Goal: Task Accomplishment & Management: Manage account settings

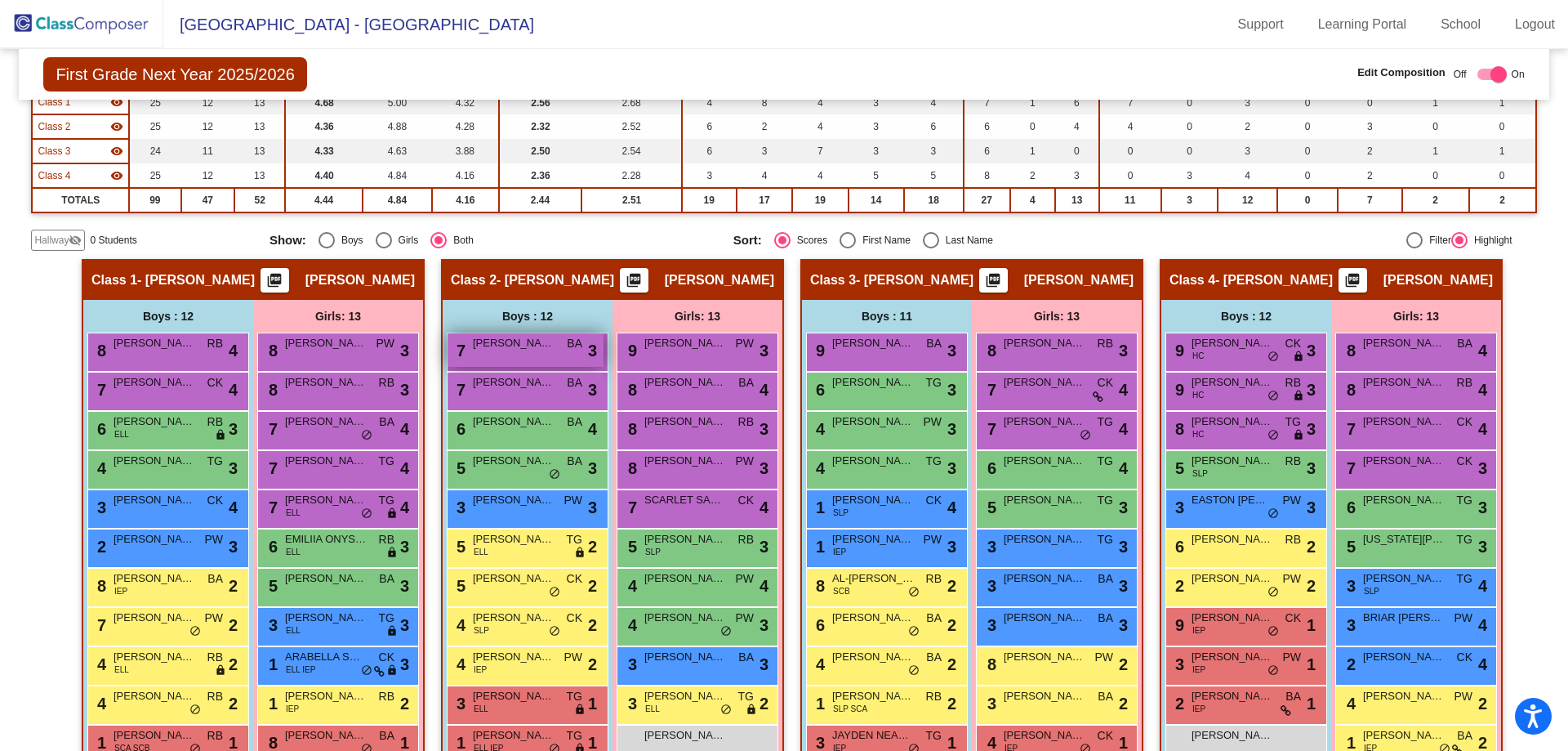
scroll to position [293, 0]
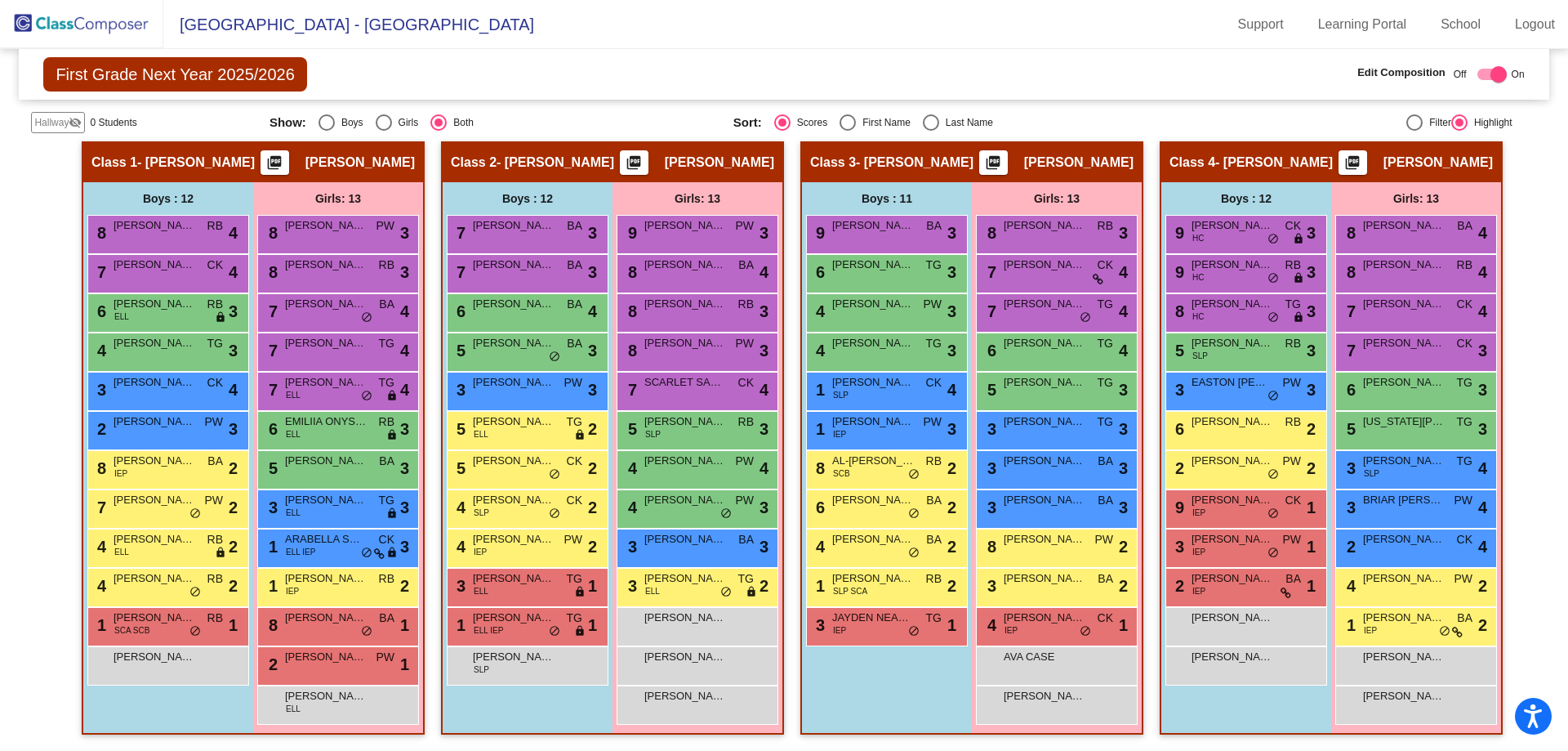
click at [75, 9] on img at bounding box center [81, 24] width 163 height 48
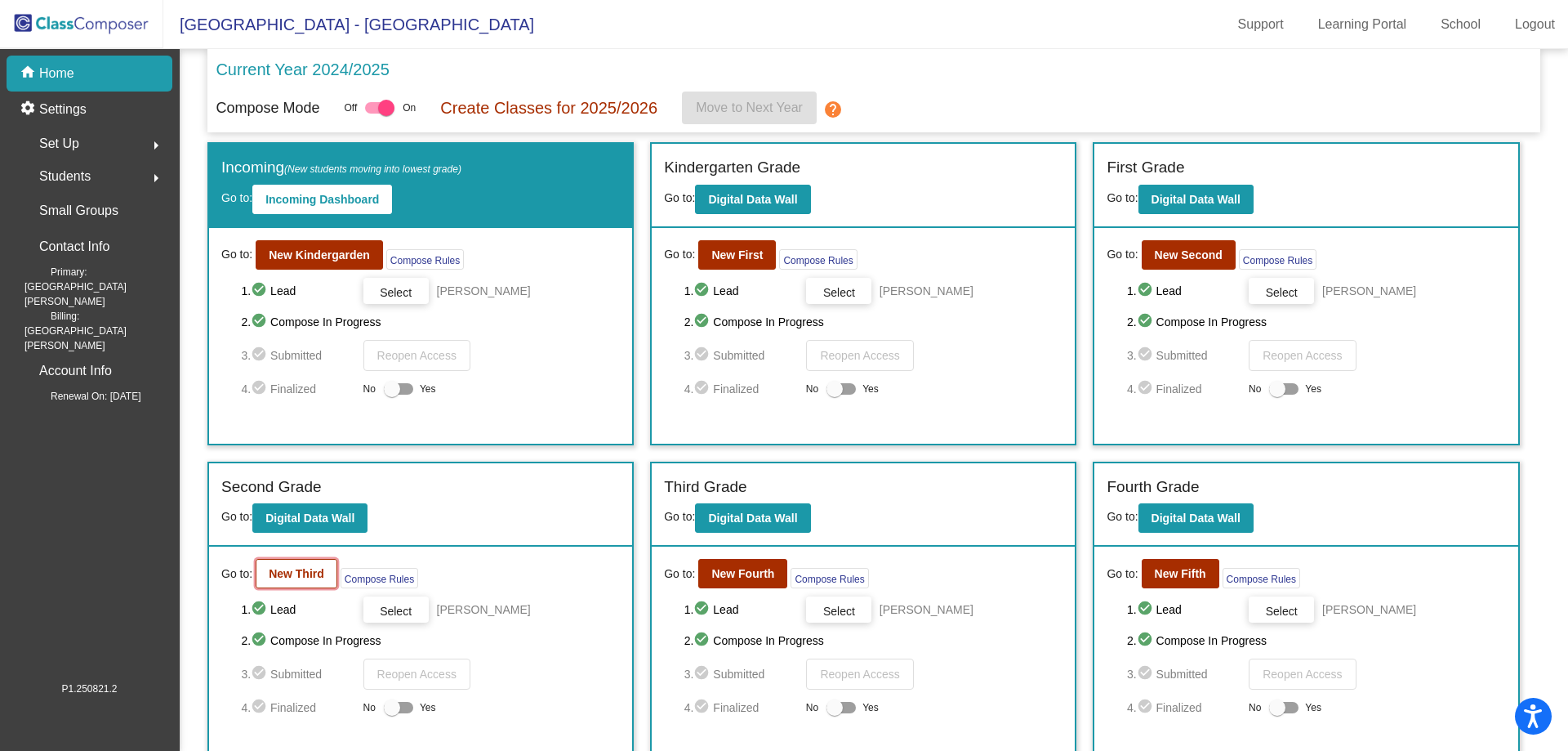
click at [285, 577] on b "New Third" at bounding box center [296, 573] width 56 height 13
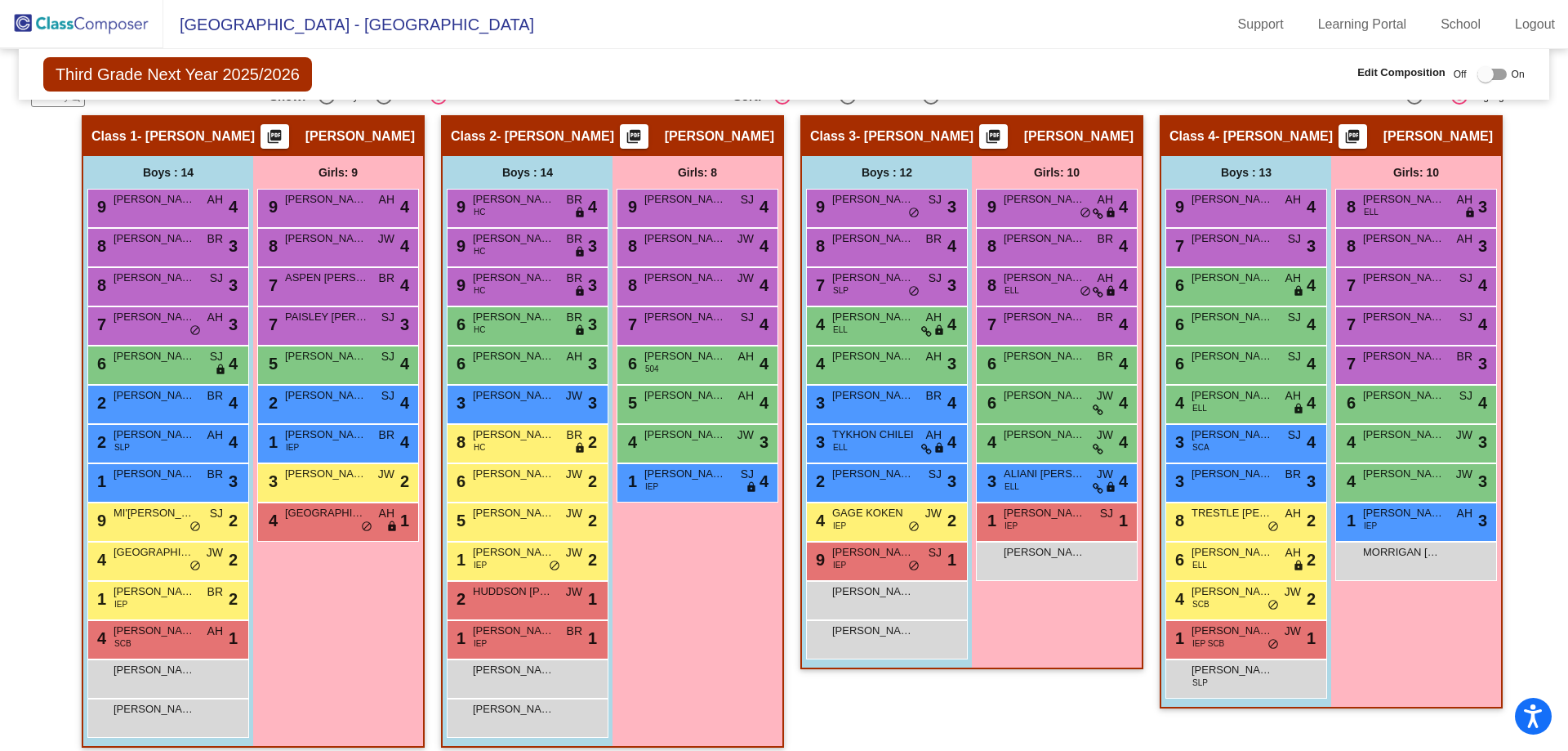
scroll to position [332, 0]
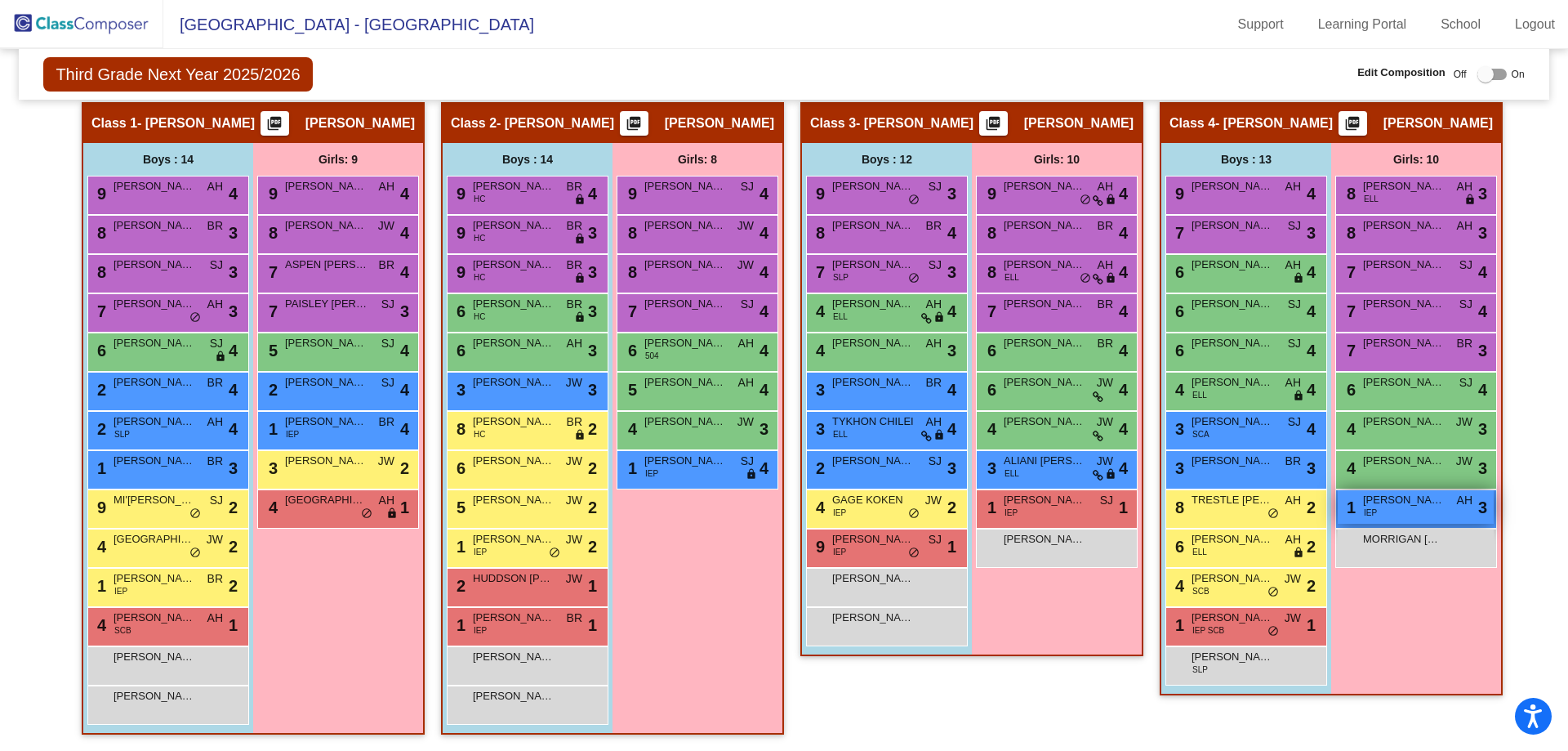
click at [1393, 514] on div "1 [PERSON_NAME] IEP AH lock do_not_disturb_alt 3" at bounding box center [1416, 506] width 156 height 33
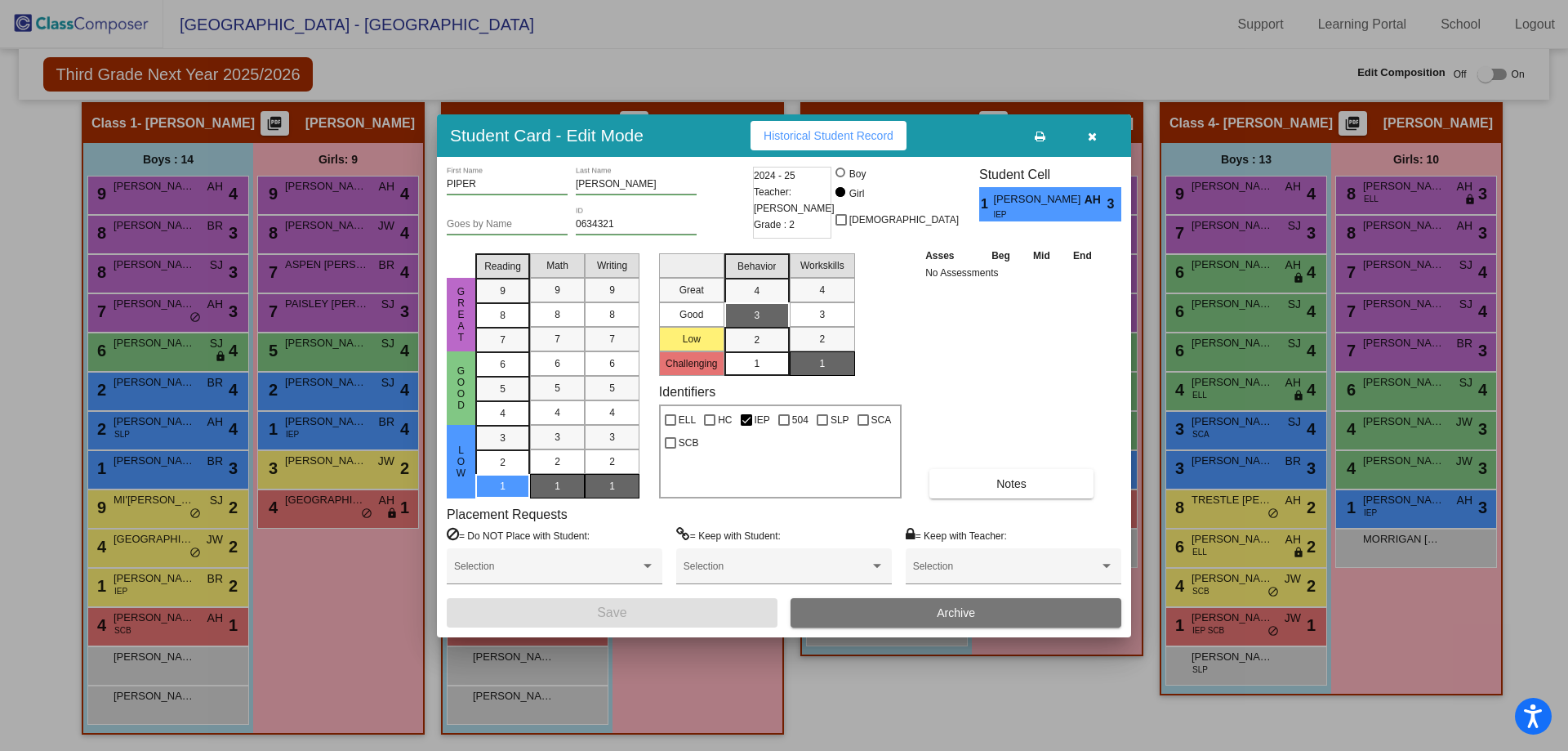
click at [907, 616] on button "Archive" at bounding box center [956, 612] width 331 height 29
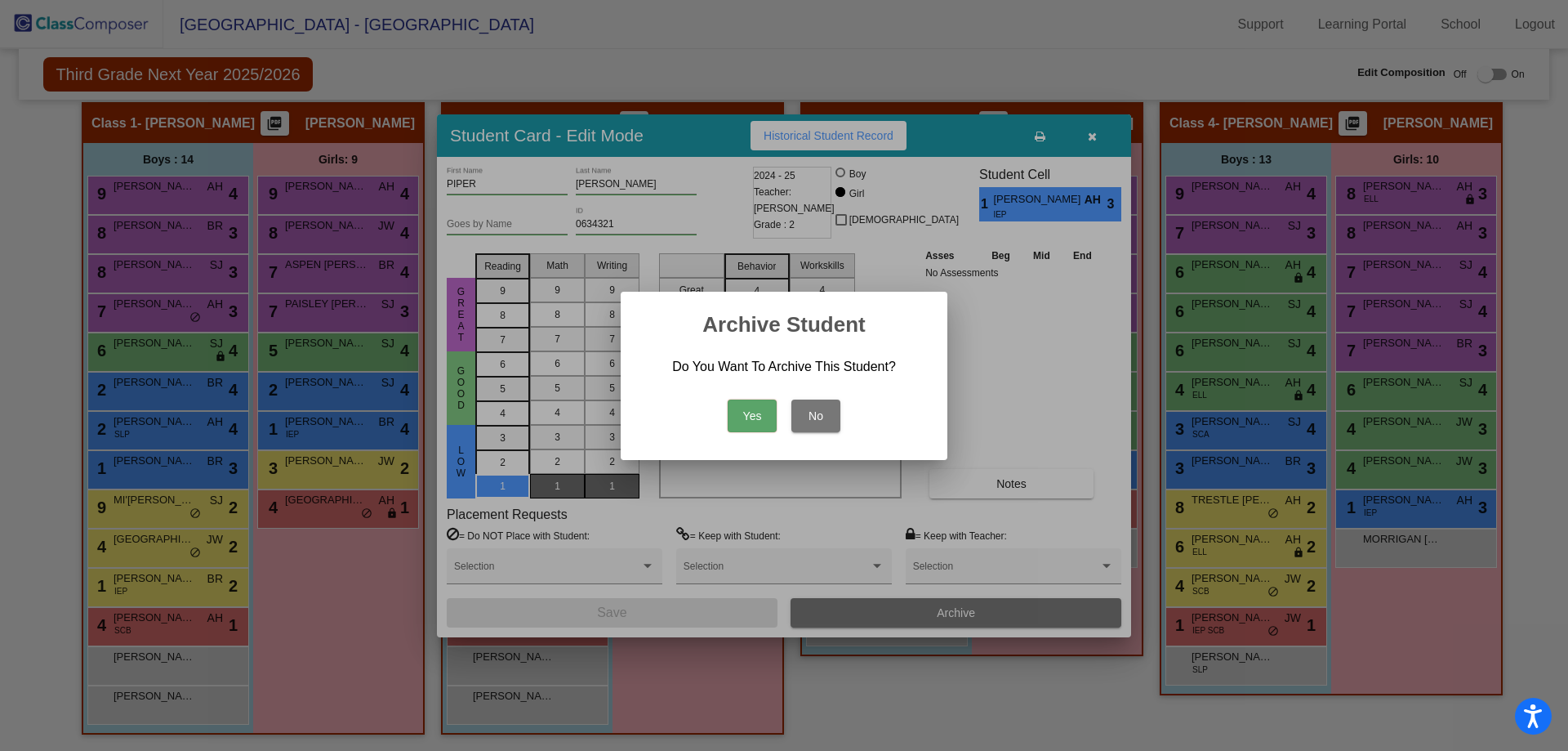
click at [759, 418] on button "Yes" at bounding box center [752, 416] width 49 height 33
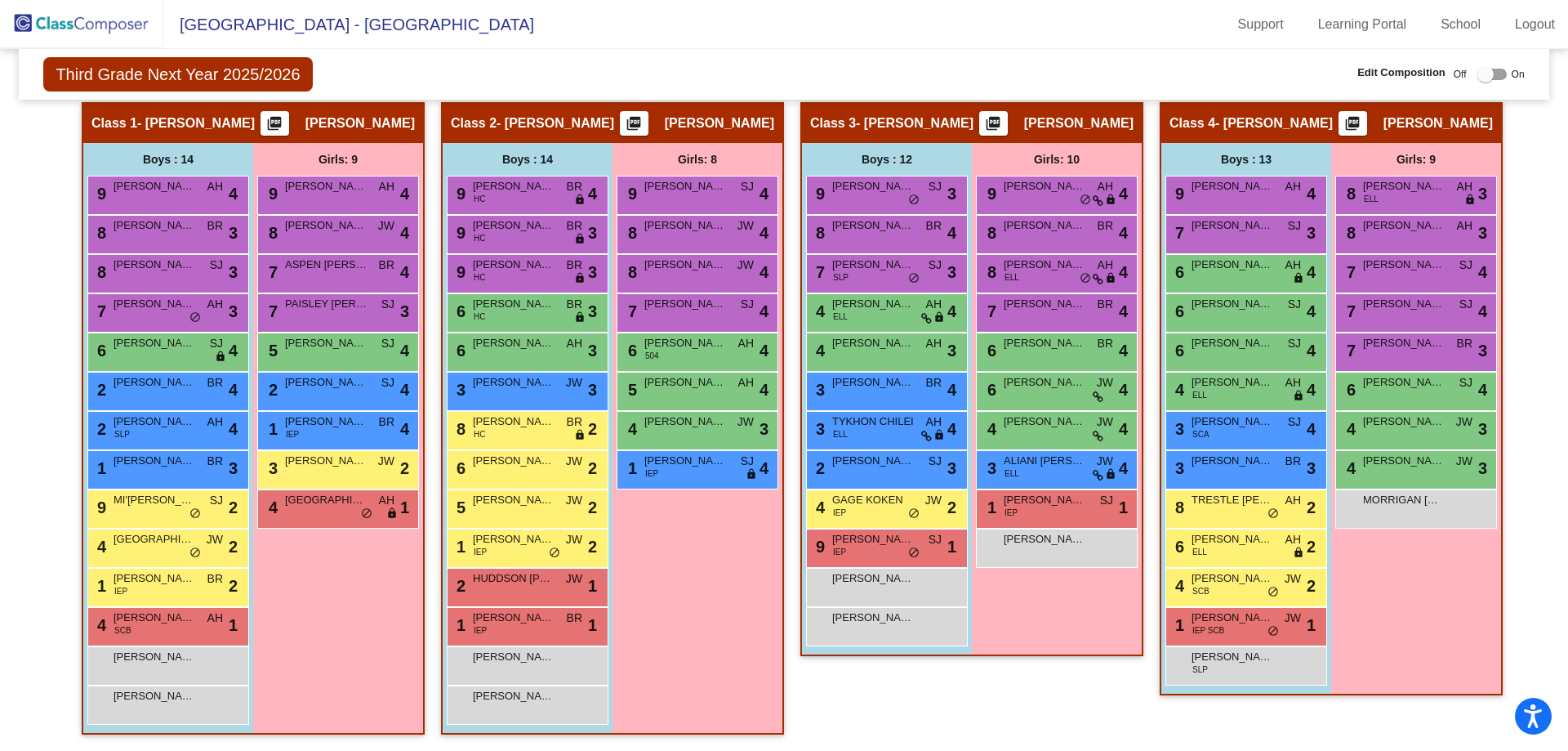
click at [34, 26] on img at bounding box center [81, 24] width 163 height 48
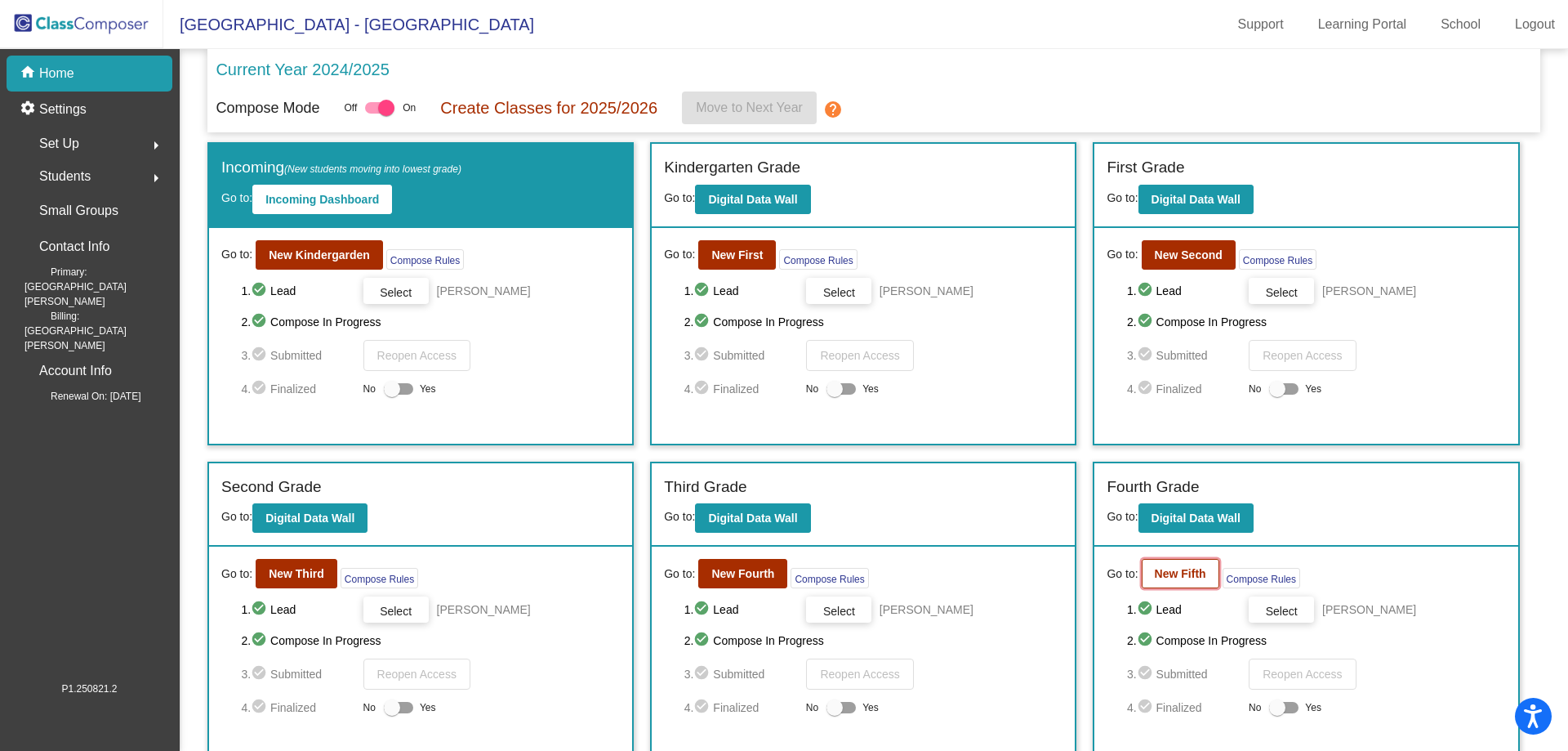
click at [1196, 581] on button "New Fifth" at bounding box center [1180, 573] width 78 height 29
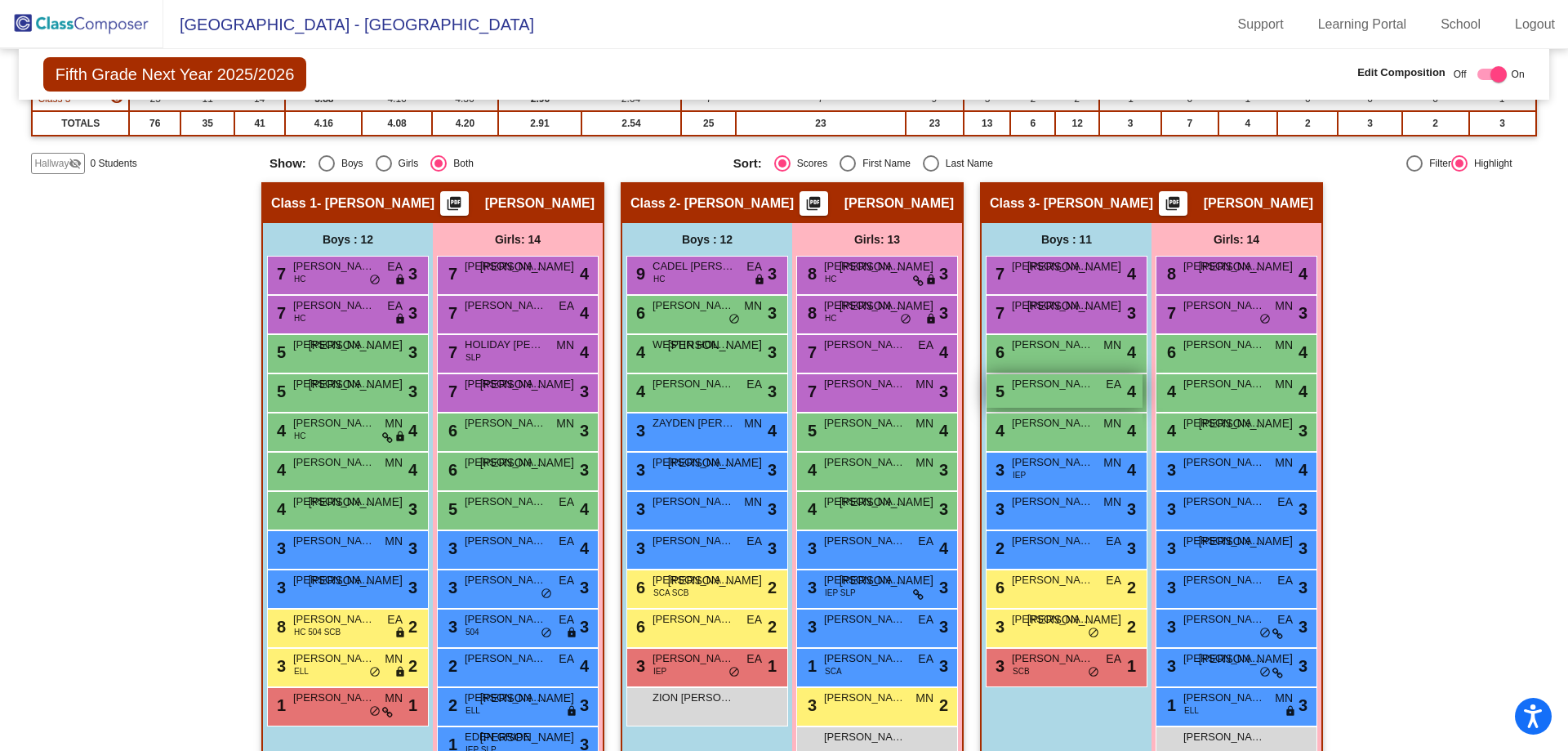
scroll to position [307, 0]
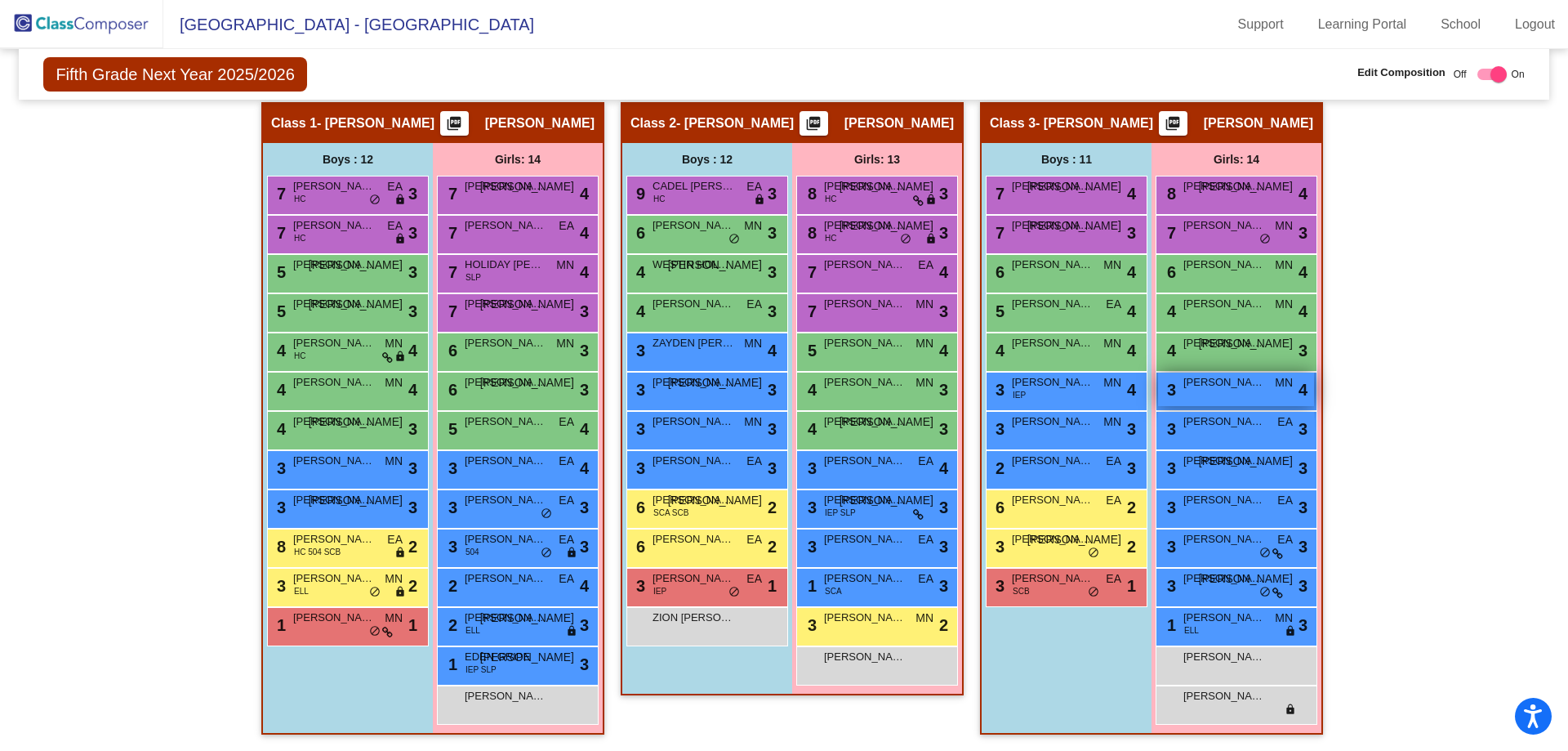
click at [1234, 383] on span "[PERSON_NAME]" at bounding box center [1224, 381] width 81 height 16
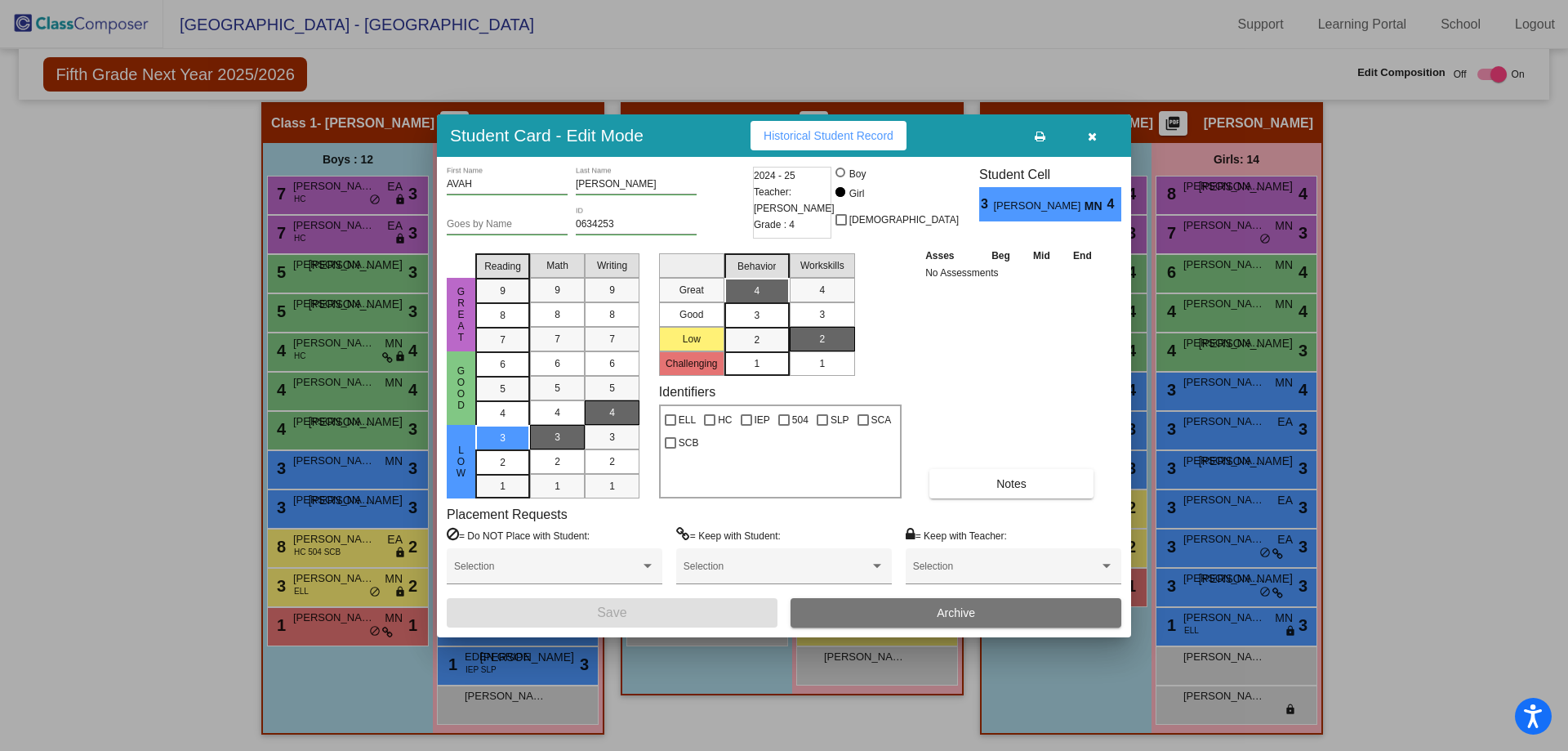
click at [1007, 615] on button "Archive" at bounding box center [956, 612] width 331 height 29
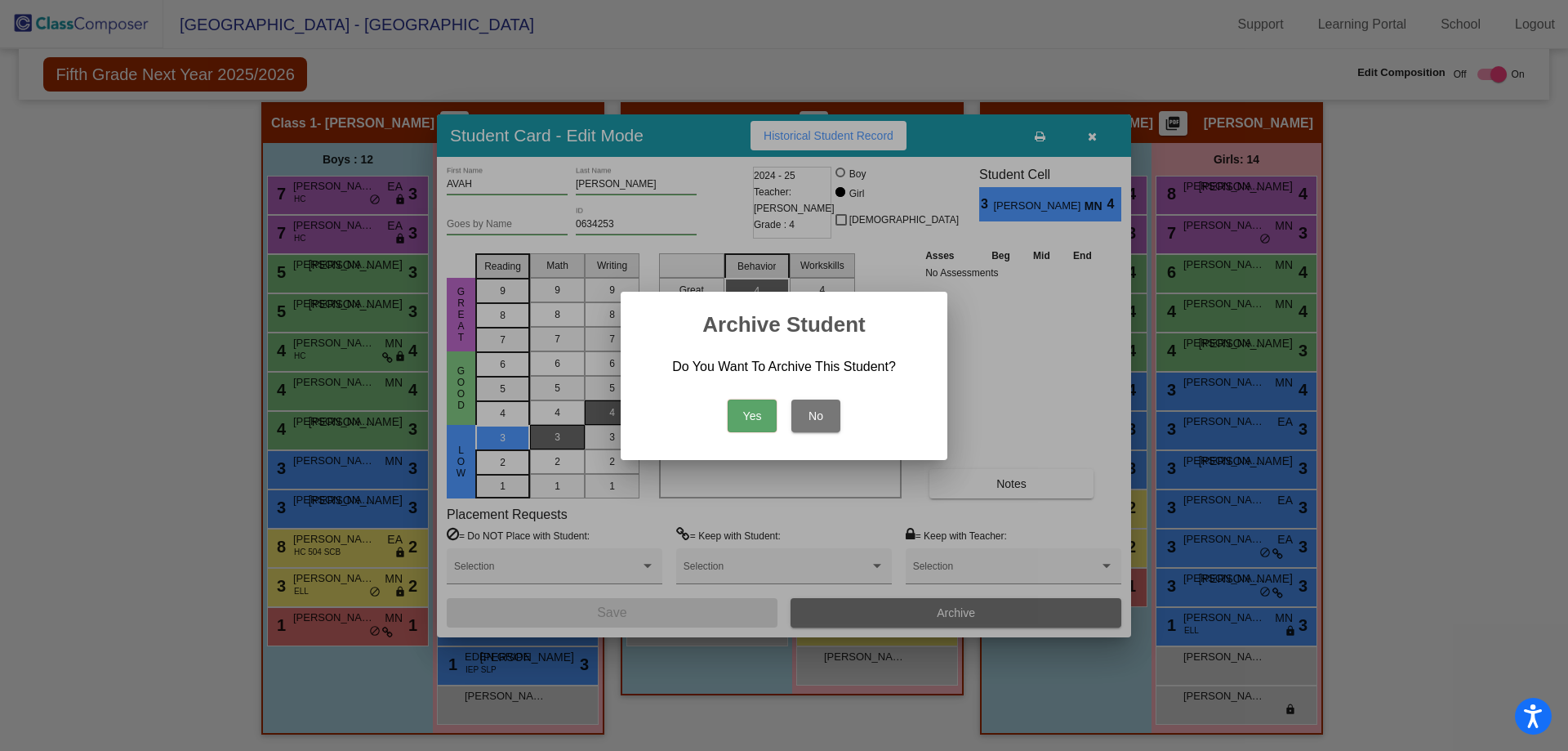
click at [747, 426] on button "Yes" at bounding box center [752, 416] width 49 height 33
